Goal: Find specific page/section: Find specific page/section

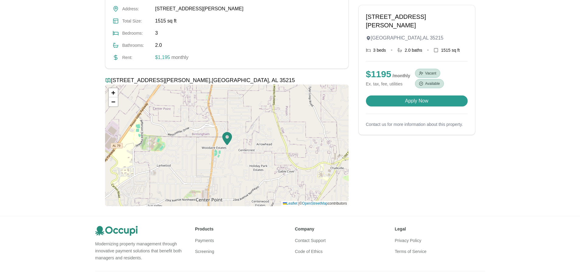
scroll to position [141, 0]
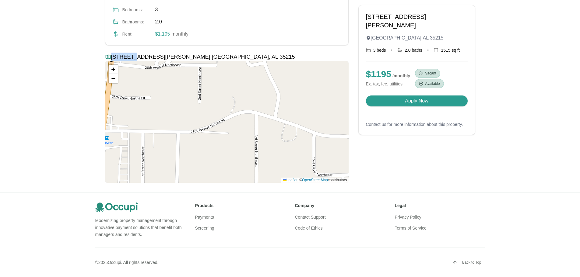
drag, startPoint x: 205, startPoint y: 56, endPoint x: 143, endPoint y: 56, distance: 62.1
click at [136, 58] on h3 "2757 Wood Dr NE , Birmingham , AL 35215" at bounding box center [226, 57] width 243 height 9
click at [234, 55] on h3 "2757 Wood Dr NE , Birmingham , AL 35215" at bounding box center [226, 57] width 243 height 9
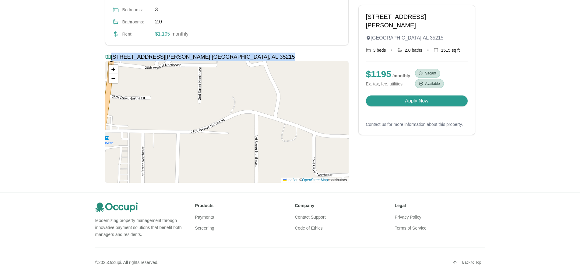
drag, startPoint x: 228, startPoint y: 55, endPoint x: 213, endPoint y: 57, distance: 14.7
click at [213, 57] on h3 "2757 Wood Dr NE , Birmingham , AL 35215" at bounding box center [226, 57] width 243 height 9
copy h3 "2757 Wood Dr NE , Birmingham , AL 35215"
